Goal: Task Accomplishment & Management: Use online tool/utility

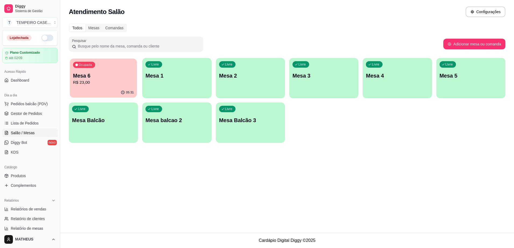
click at [125, 73] on p "Mesa 6" at bounding box center [103, 75] width 61 height 7
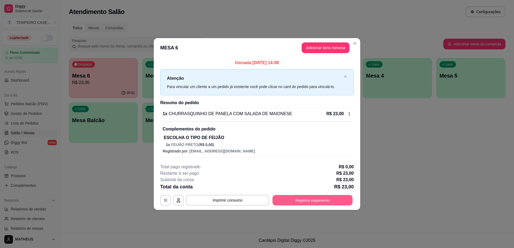
click at [298, 202] on button "Registrar pagamento" at bounding box center [313, 201] width 80 height 10
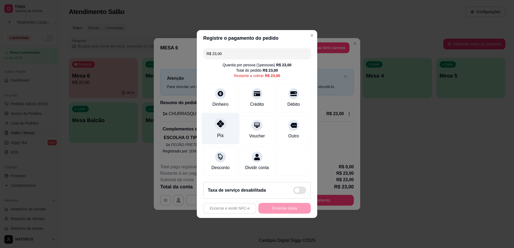
click at [222, 125] on div at bounding box center [221, 124] width 12 height 12
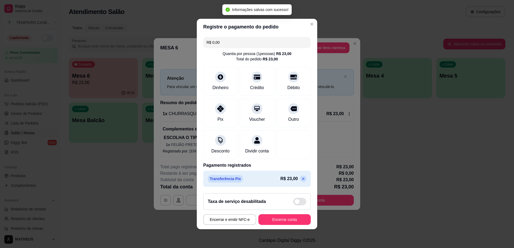
click at [301, 181] on icon at bounding box center [303, 179] width 4 height 4
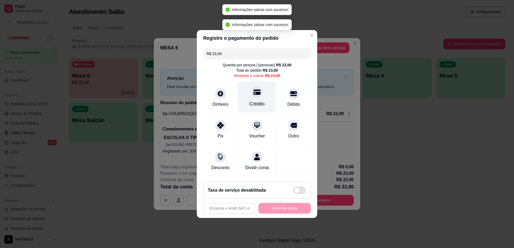
click at [255, 90] on icon at bounding box center [257, 92] width 7 height 5
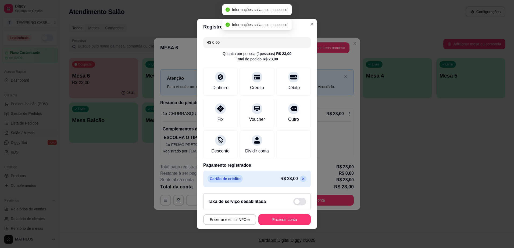
click at [302, 180] on icon at bounding box center [303, 179] width 2 height 2
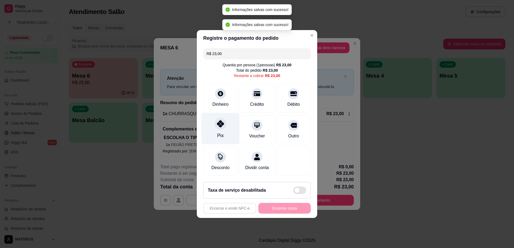
click at [217, 120] on icon at bounding box center [220, 123] width 7 height 7
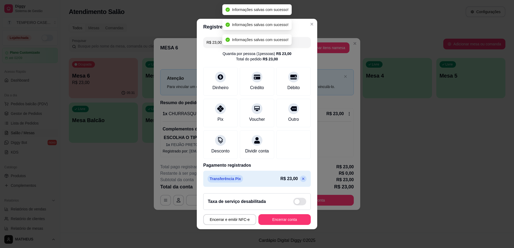
type input "R$ 0,00"
drag, startPoint x: 281, startPoint y: 218, endPoint x: 283, endPoint y: 226, distance: 8.4
click at [280, 218] on footer "Taxa de serviço desabilitada Encerrar e emitir NFC-e Encerrar conta" at bounding box center [257, 209] width 120 height 40
click at [283, 225] on button "Encerrar conta" at bounding box center [284, 220] width 52 height 11
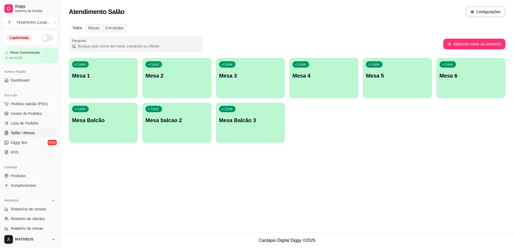
click at [43, 36] on button "button" at bounding box center [47, 38] width 12 height 6
